Goal: Task Accomplishment & Management: Manage account settings

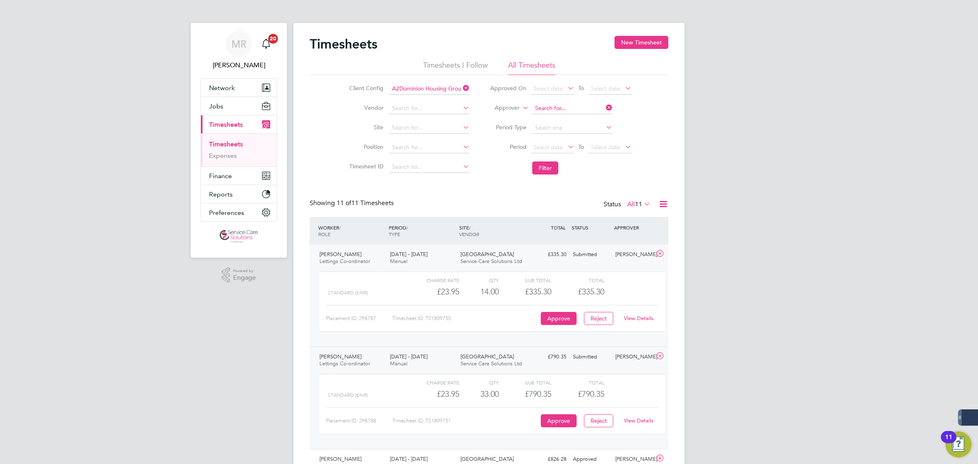
click at [599, 106] on input at bounding box center [572, 108] width 80 height 11
type input "erica ray"
click at [507, 109] on label "Approver" at bounding box center [501, 108] width 37 height 8
click at [500, 115] on li "Worker" at bounding box center [499, 117] width 40 height 11
click at [567, 109] on input at bounding box center [572, 108] width 80 height 11
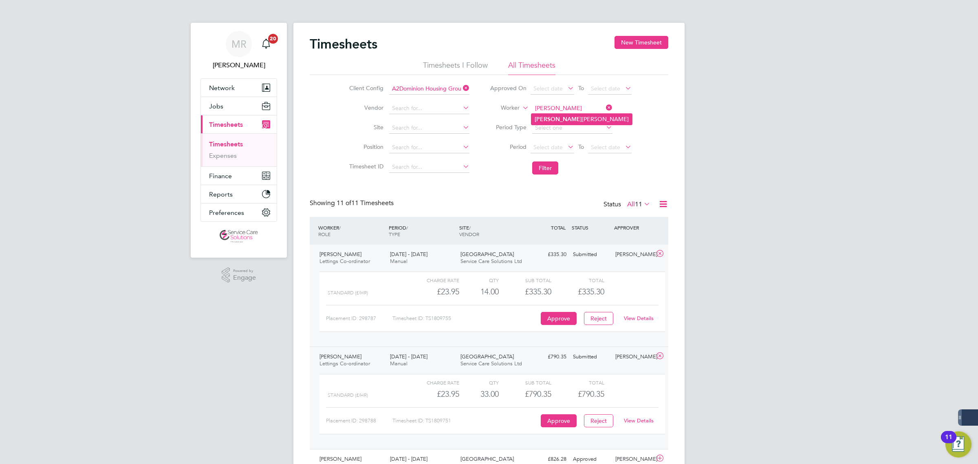
click at [550, 119] on li "Erica Raymond" at bounding box center [582, 119] width 101 height 11
type input "[PERSON_NAME]"
click at [545, 166] on button "Filter" at bounding box center [545, 167] width 26 height 13
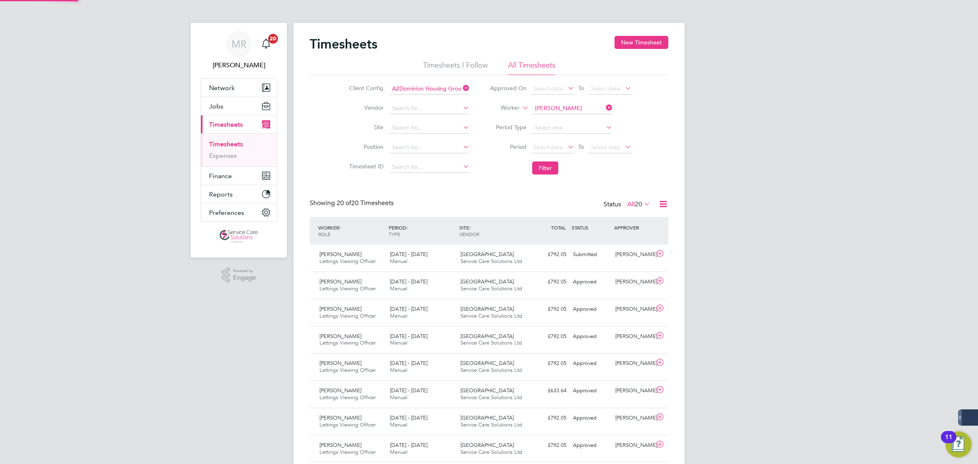
scroll to position [20, 71]
click at [497, 258] on div "Thames Street Service Care Solutions Ltd" at bounding box center [492, 258] width 71 height 20
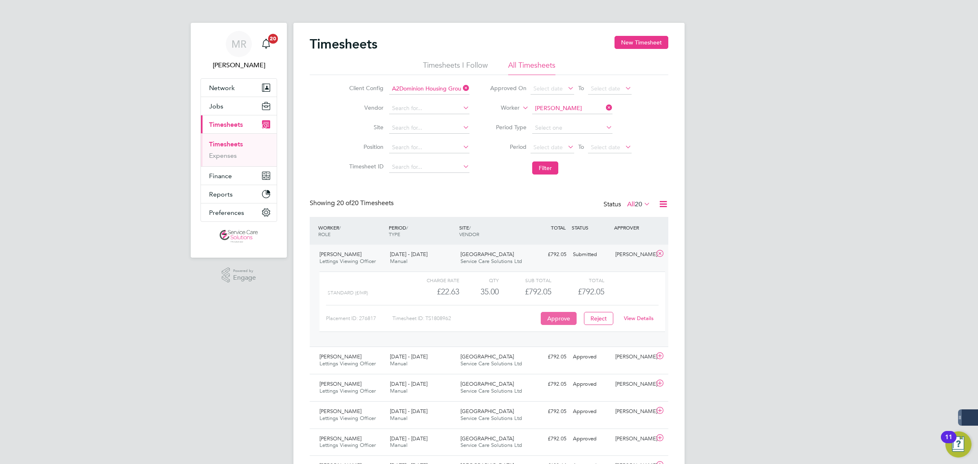
click at [567, 317] on button "Approve" at bounding box center [559, 318] width 36 height 13
click at [219, 152] on link "Expenses" at bounding box center [223, 156] width 28 height 8
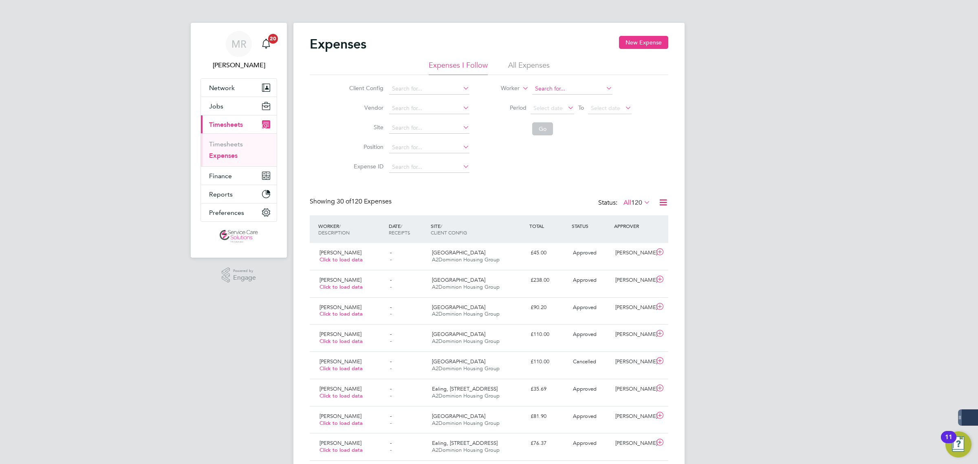
drag, startPoint x: 539, startPoint y: 65, endPoint x: 537, endPoint y: 84, distance: 18.5
click at [539, 66] on li "All Expenses" at bounding box center [529, 67] width 42 height 15
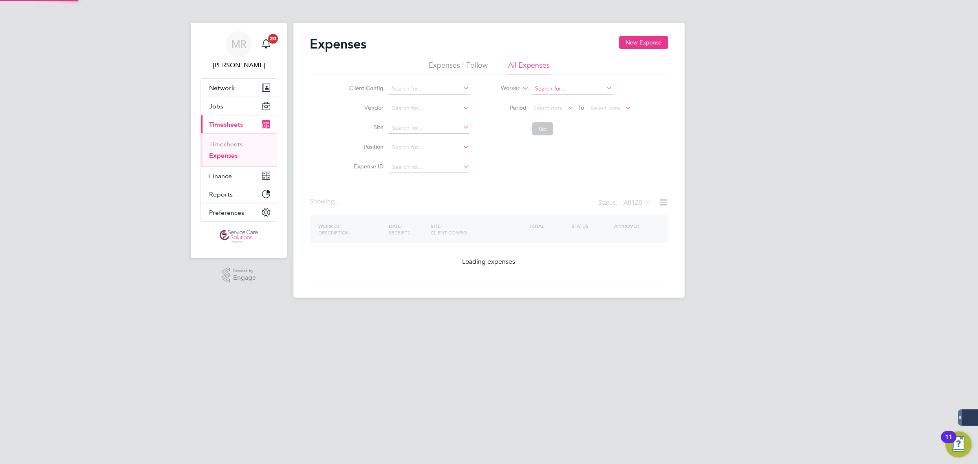
click at [543, 88] on input at bounding box center [572, 88] width 80 height 11
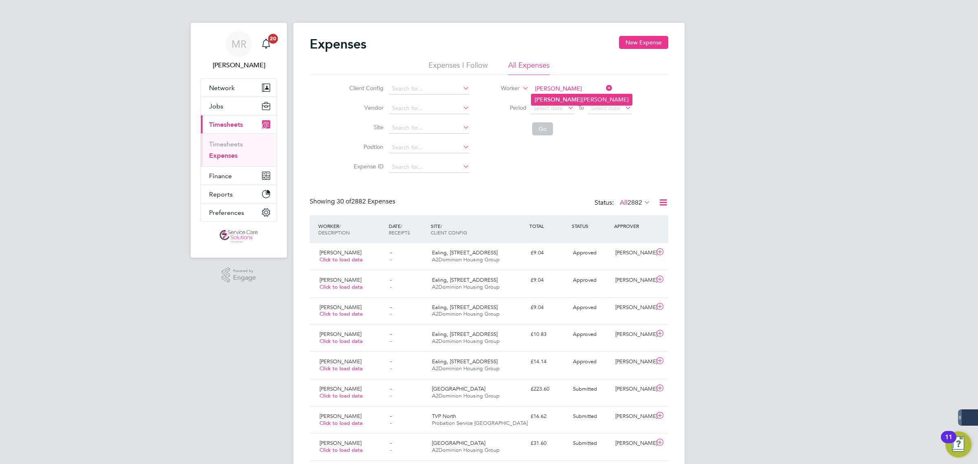
click at [544, 96] on b "Erica" at bounding box center [558, 99] width 47 height 7
type input "[PERSON_NAME]"
click at [543, 126] on button "Go" at bounding box center [542, 128] width 21 height 13
click at [560, 257] on div "£223.60" at bounding box center [548, 252] width 42 height 13
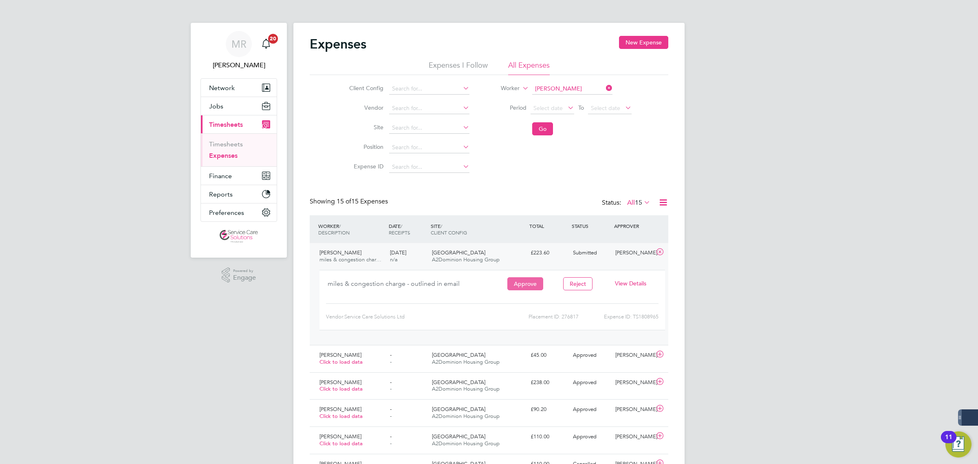
click at [523, 288] on button "Approve" at bounding box center [525, 283] width 36 height 13
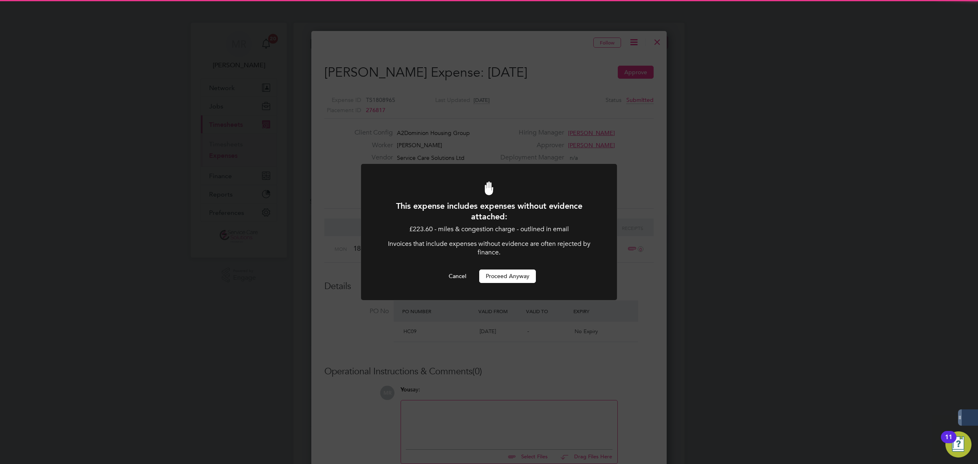
click at [518, 276] on button "Proceed Anyway" at bounding box center [507, 275] width 57 height 13
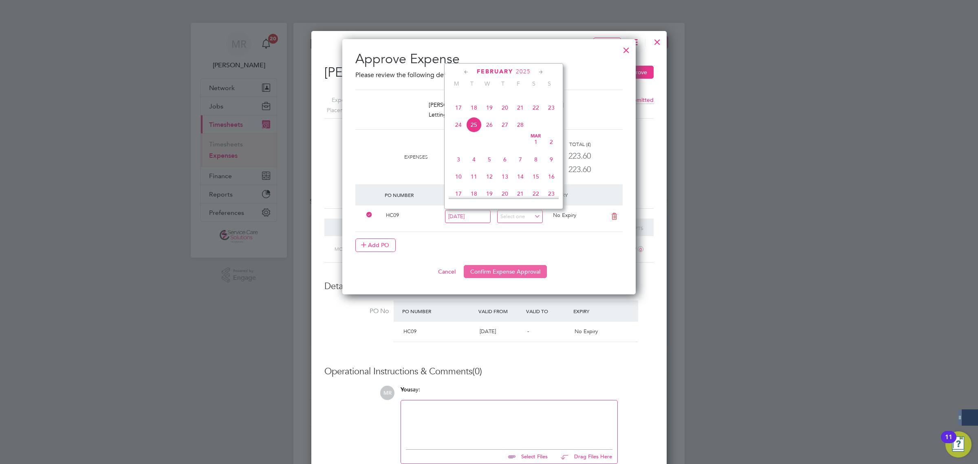
click at [510, 271] on button "Confirm Expense Approval" at bounding box center [505, 271] width 83 height 13
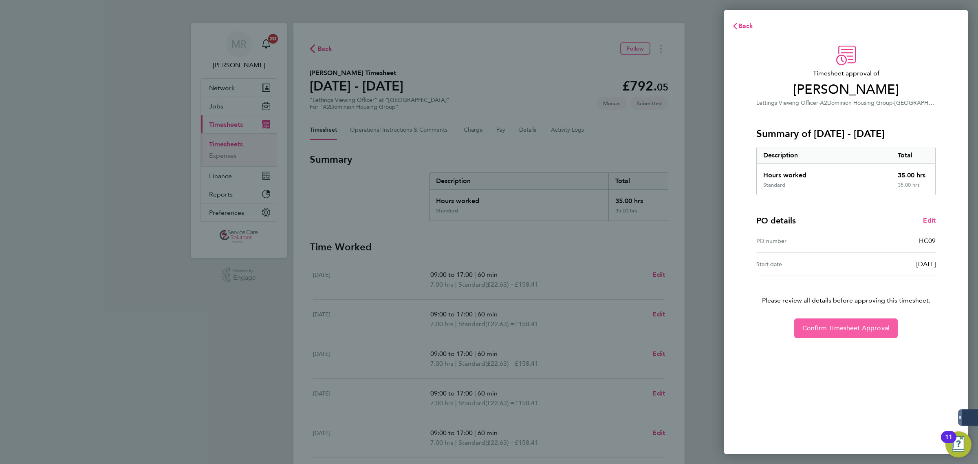
click at [838, 334] on button "Confirm Timesheet Approval" at bounding box center [846, 328] width 104 height 20
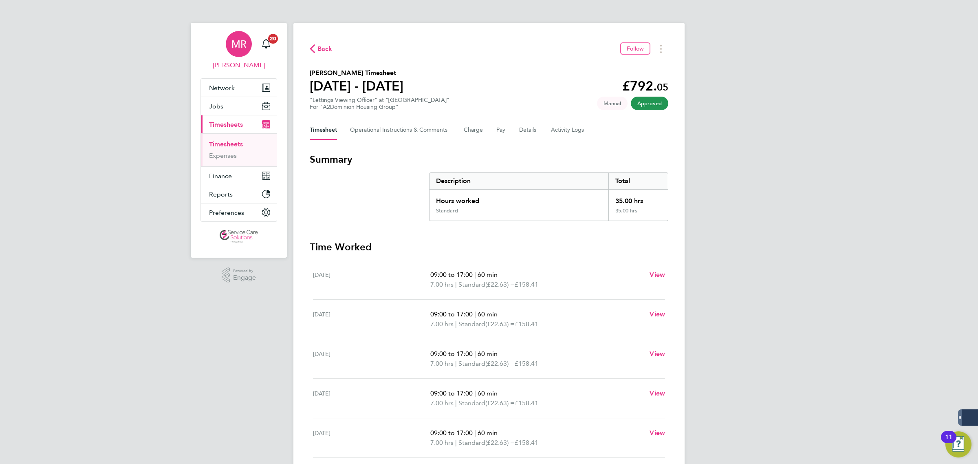
click at [227, 51] on div "MR" at bounding box center [239, 44] width 26 height 26
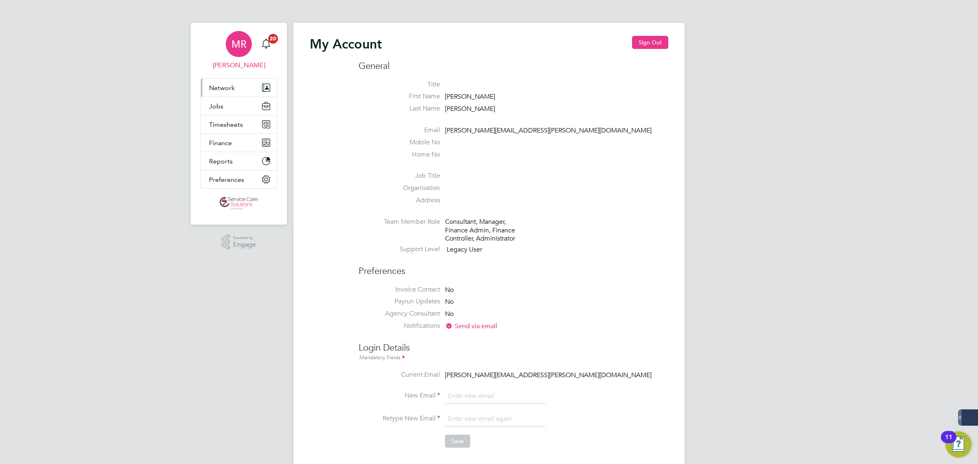
click at [223, 90] on span "Network" at bounding box center [222, 88] width 26 height 8
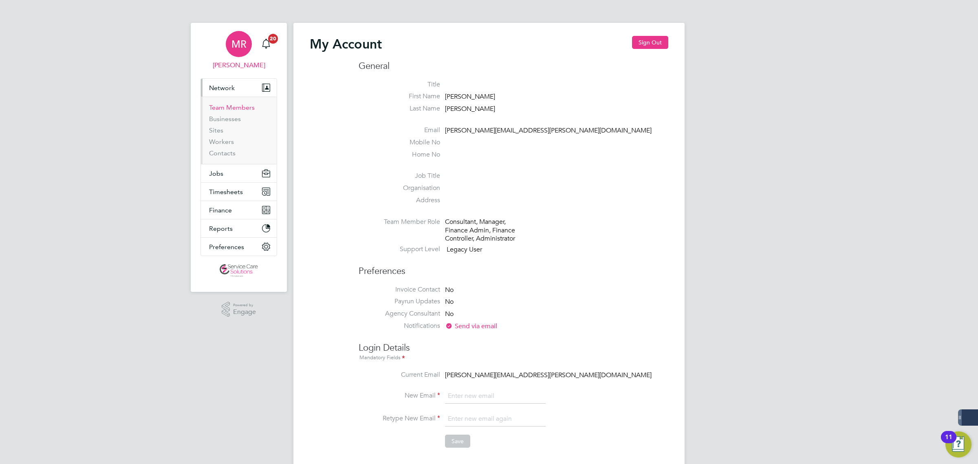
click at [229, 110] on link "Team Members" at bounding box center [232, 108] width 46 height 8
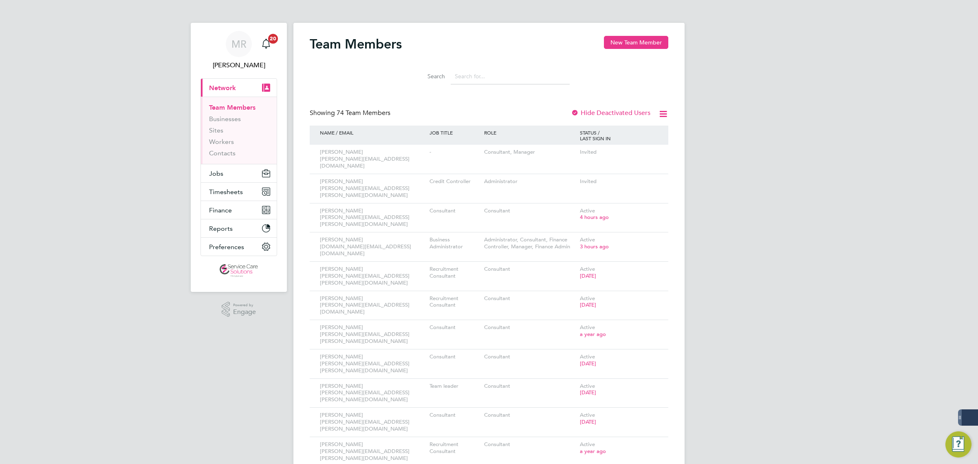
click at [463, 79] on input at bounding box center [510, 76] width 119 height 16
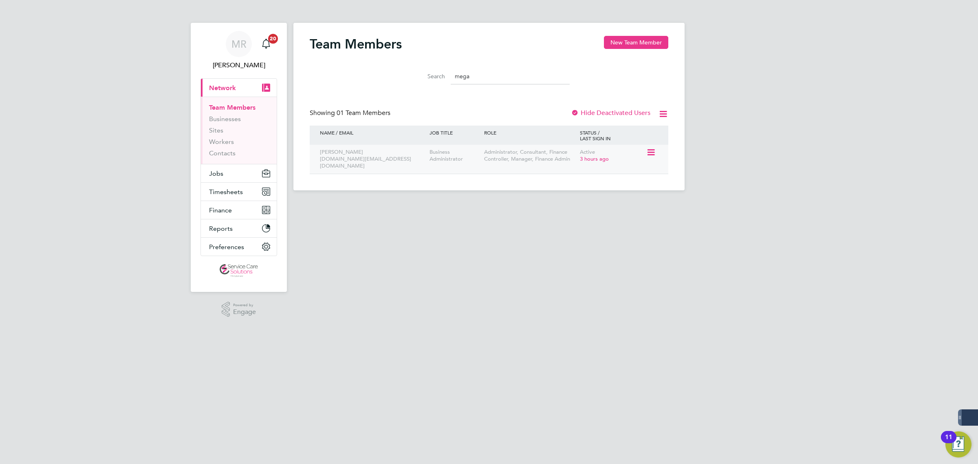
type input "mega"
click at [654, 153] on icon at bounding box center [650, 153] width 8 height 10
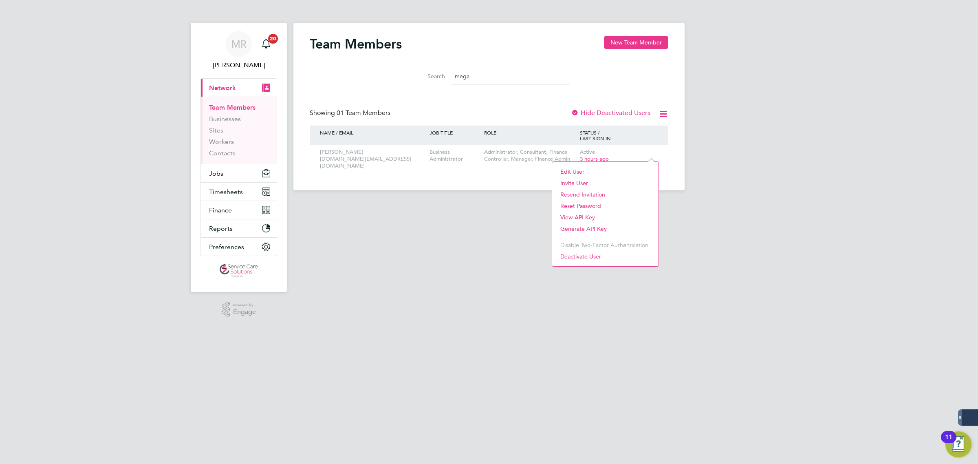
click at [587, 169] on li "Edit User" at bounding box center [605, 171] width 98 height 11
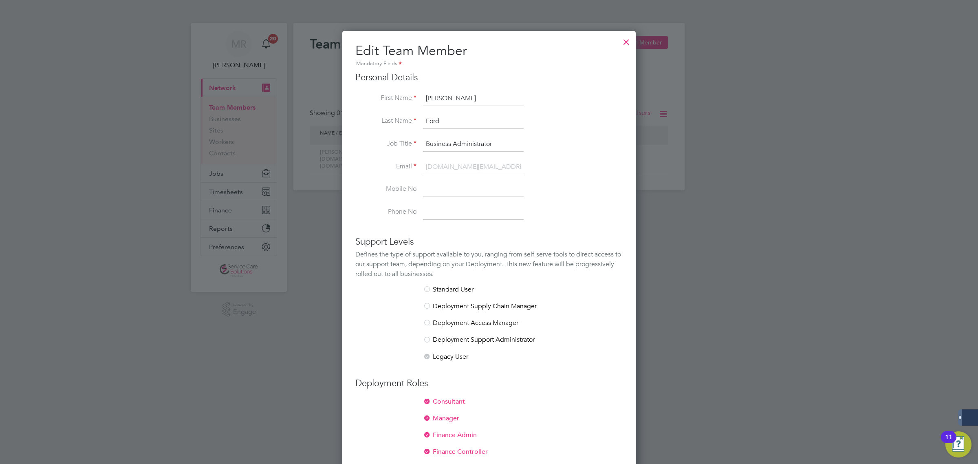
scroll to position [55, 0]
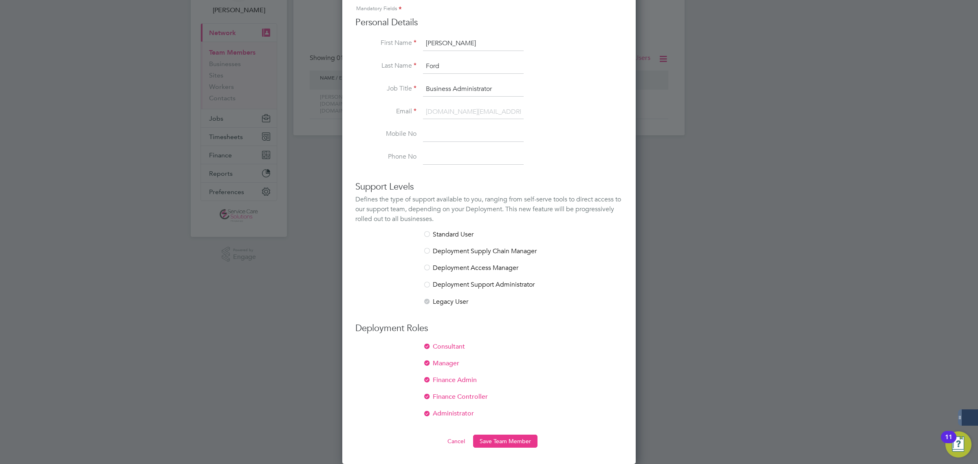
click at [427, 364] on div at bounding box center [427, 364] width 8 height 8
click at [429, 379] on div at bounding box center [427, 380] width 8 height 8
click at [435, 396] on li "Finance Controller" at bounding box center [488, 401] width 267 height 17
click at [428, 410] on div at bounding box center [427, 414] width 8 height 8
click at [506, 435] on button "Save Team Member" at bounding box center [505, 441] width 64 height 13
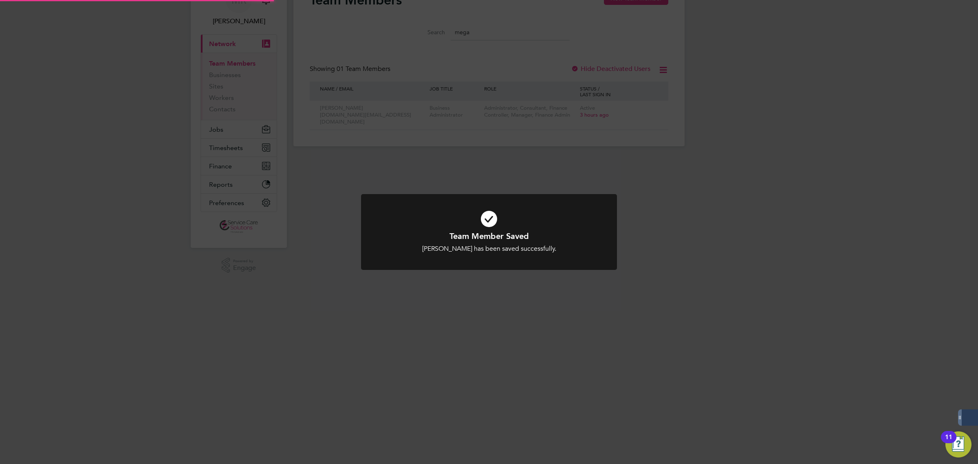
scroll to position [0, 0]
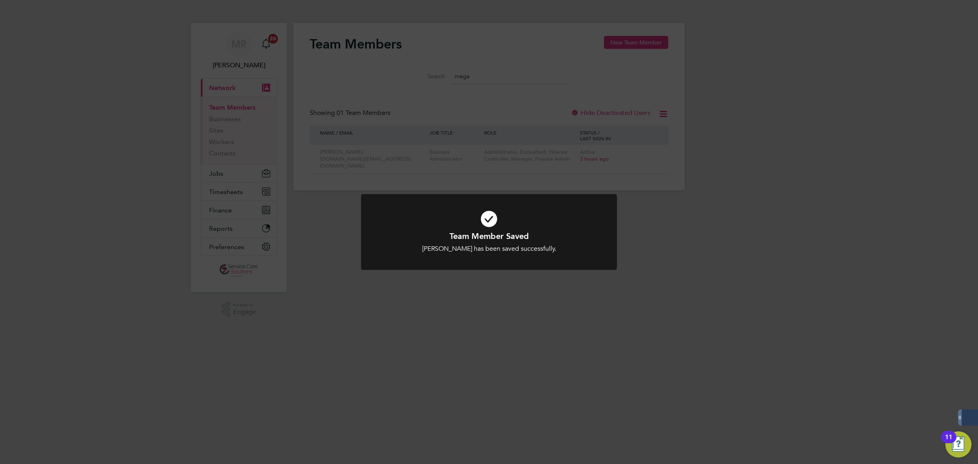
drag, startPoint x: 698, startPoint y: 285, endPoint x: 683, endPoint y: 188, distance: 97.4
click at [699, 285] on div "Team Member Saved [PERSON_NAME] has been saved successfully. Cancel Okay" at bounding box center [489, 232] width 978 height 464
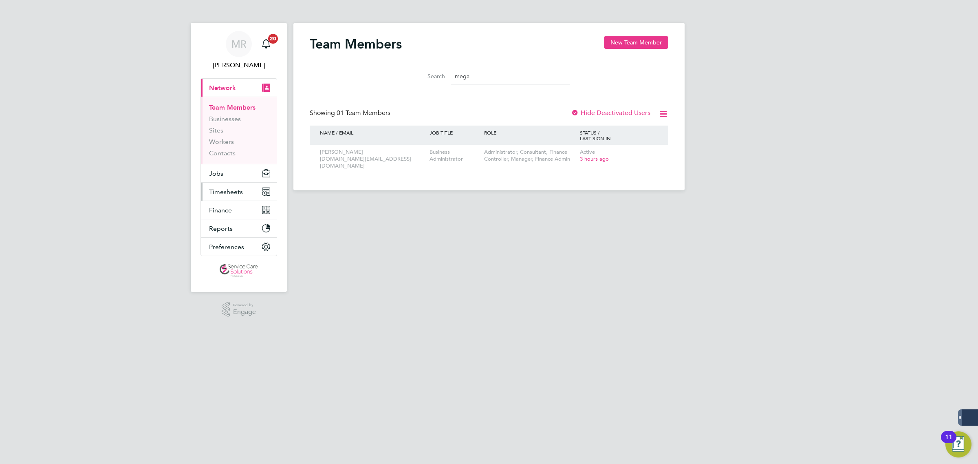
click at [233, 192] on span "Timesheets" at bounding box center [226, 192] width 34 height 8
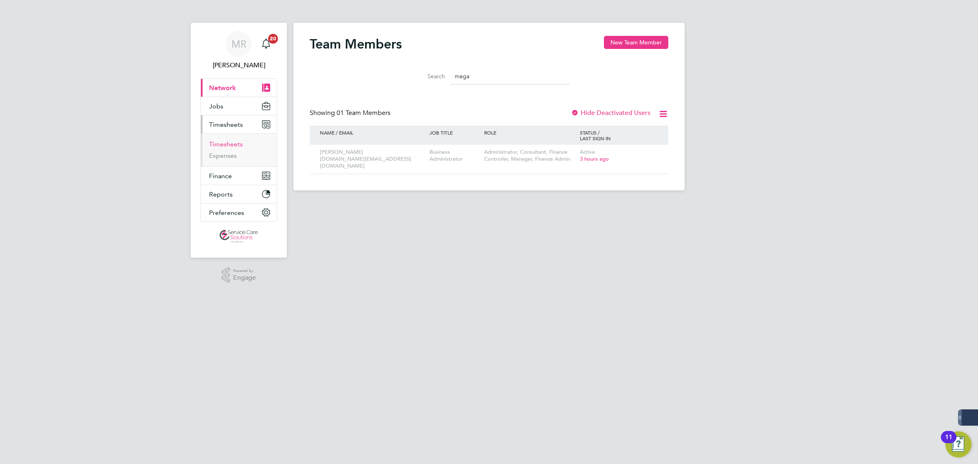
click at [223, 143] on link "Timesheets" at bounding box center [226, 144] width 34 height 8
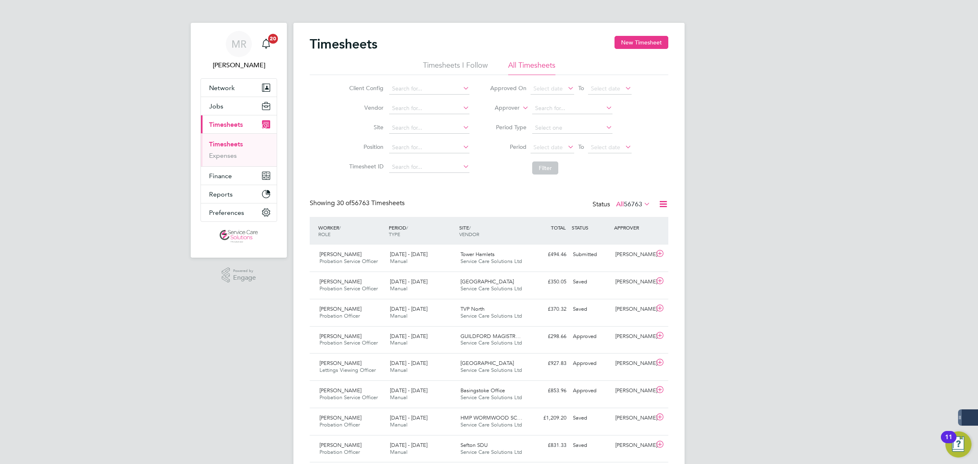
click at [507, 106] on label "Approver" at bounding box center [501, 108] width 37 height 8
click at [508, 113] on li "Worker" at bounding box center [499, 117] width 40 height 11
click at [543, 109] on input at bounding box center [572, 108] width 80 height 11
click at [559, 154] on li "[PERSON_NAME]" at bounding box center [588, 152] width 113 height 11
type input "[PERSON_NAME]"
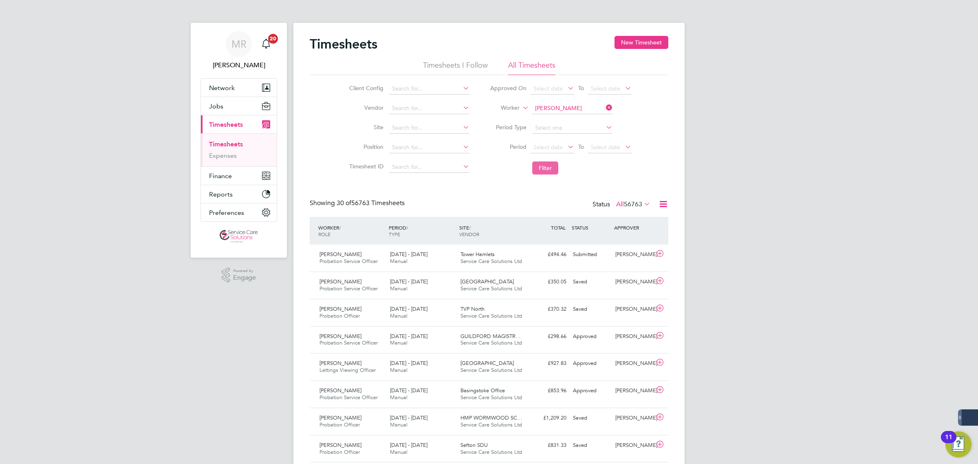
click at [547, 170] on button "Filter" at bounding box center [545, 167] width 26 height 13
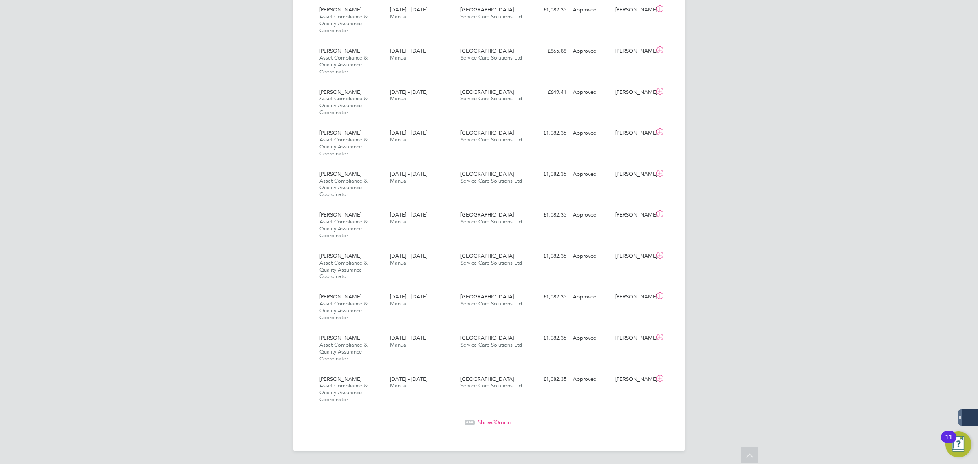
click at [496, 423] on span "30" at bounding box center [495, 422] width 7 height 8
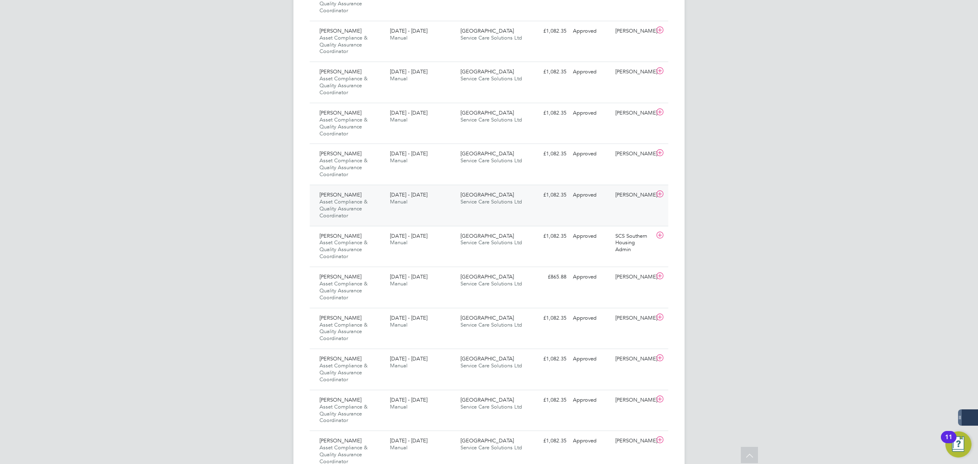
click at [547, 205] on div "[PERSON_NAME] Asset Compliance & Quality Assurance Coordinator [DATE] - [DATE] …" at bounding box center [489, 205] width 359 height 41
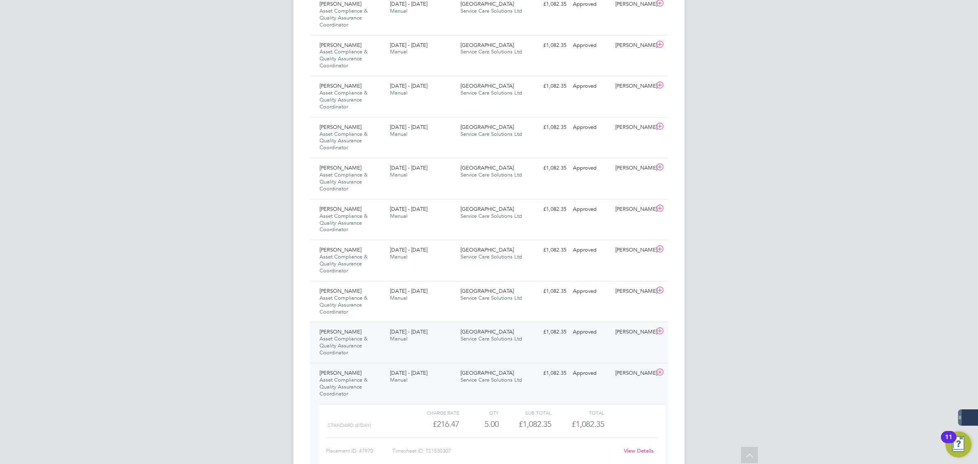
scroll to position [1525, 0]
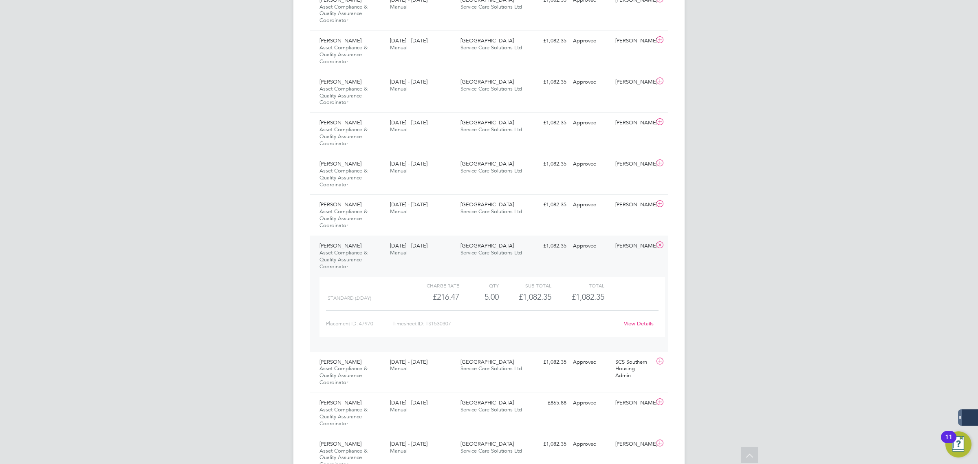
click at [634, 326] on link "View Details" at bounding box center [639, 323] width 30 height 7
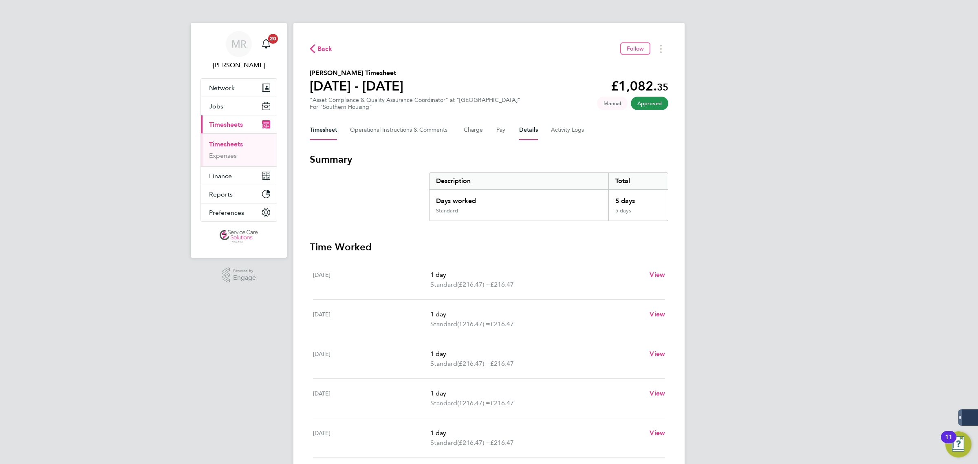
click at [531, 129] on button "Details" at bounding box center [528, 130] width 19 height 20
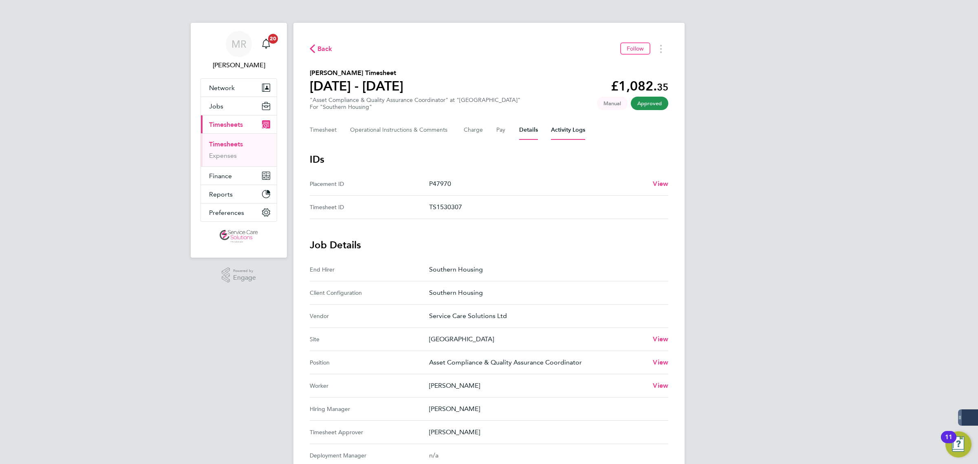
click at [559, 131] on Logs-tab "Activity Logs" at bounding box center [568, 130] width 34 height 20
